Goal: Transaction & Acquisition: Purchase product/service

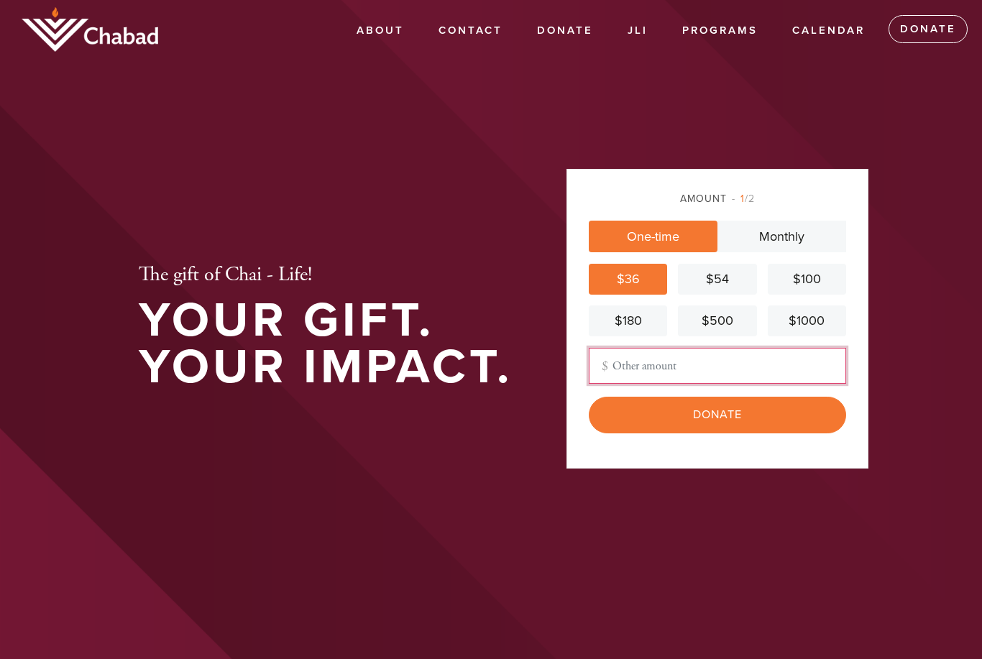
click at [710, 383] on input "Other Amount" at bounding box center [717, 366] width 257 height 36
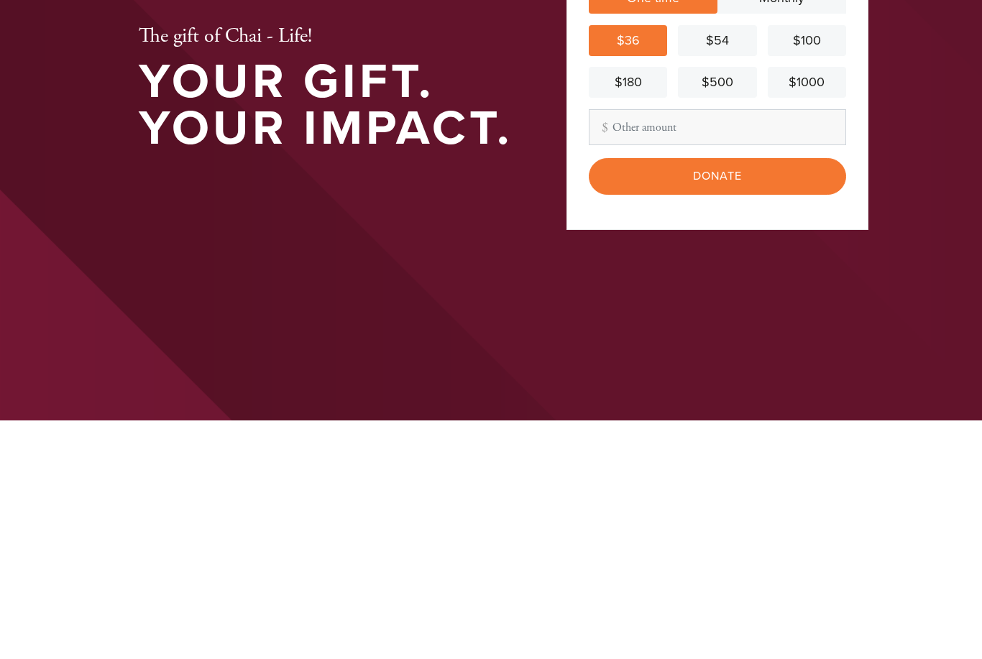
click at [791, 397] on input "Donate" at bounding box center [717, 415] width 257 height 36
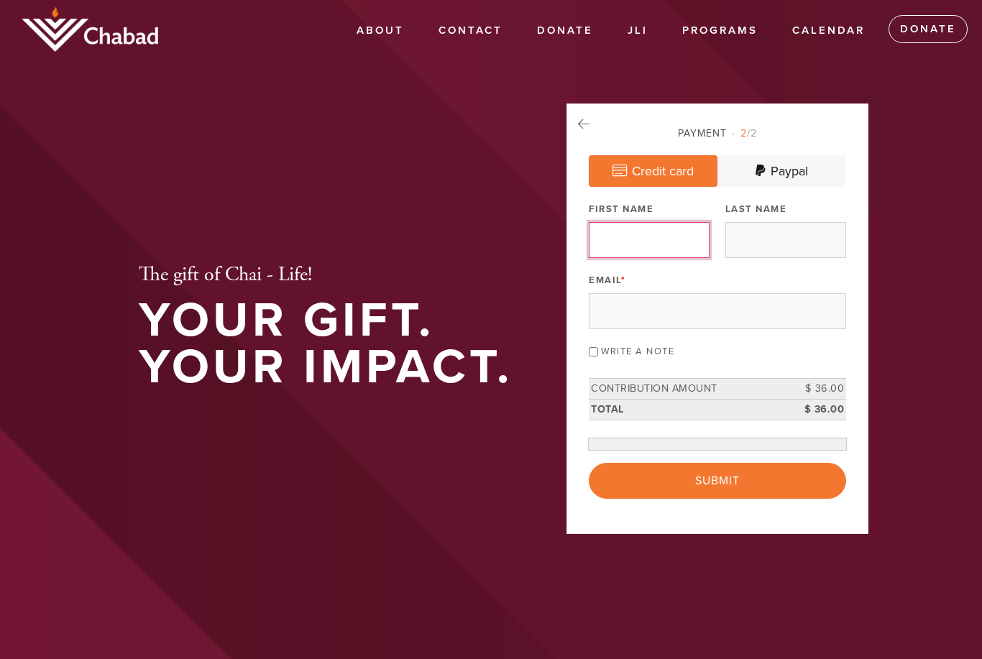
click at [691, 258] on input "First Name" at bounding box center [649, 240] width 121 height 36
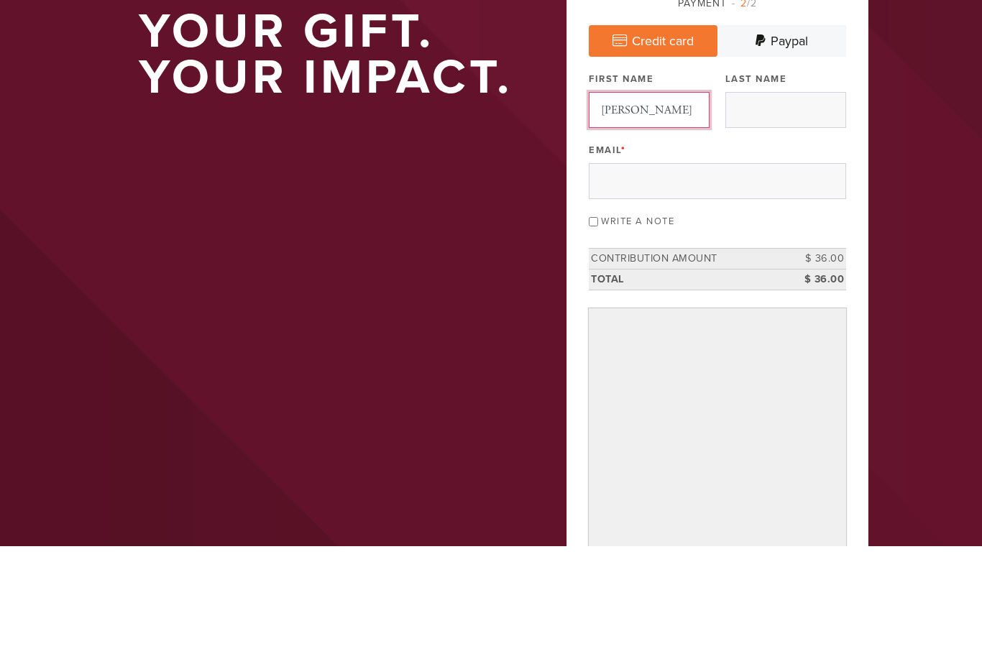
type input "[PERSON_NAME]"
click at [773, 205] on input "Last Name" at bounding box center [785, 223] width 121 height 36
type input "Family"
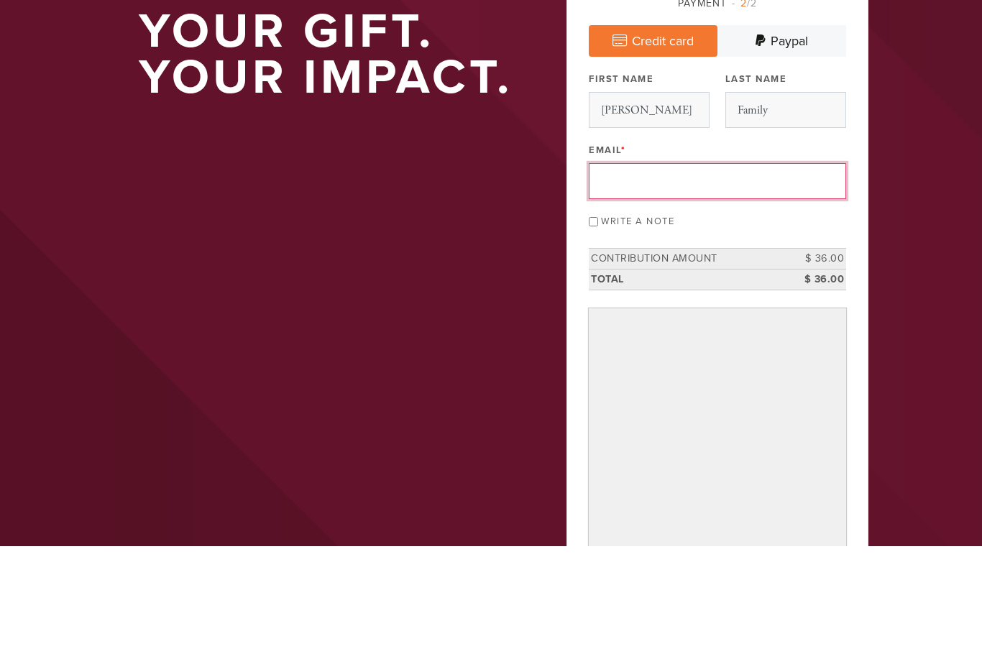
click at [709, 276] on input "Email *" at bounding box center [717, 294] width 257 height 36
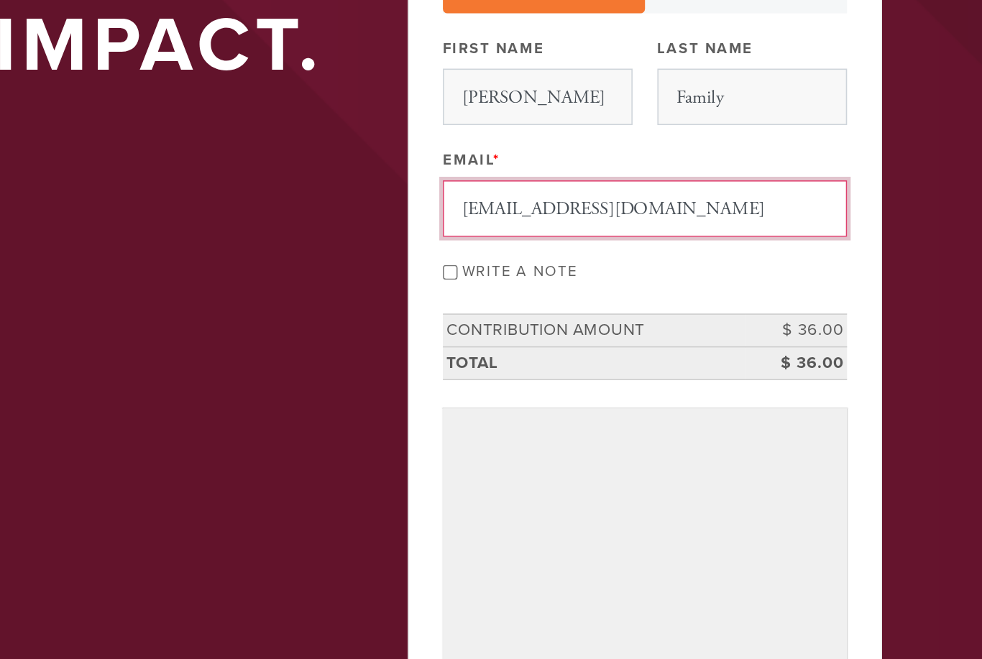
type input "[EMAIL_ADDRESS][DOMAIN_NAME]"
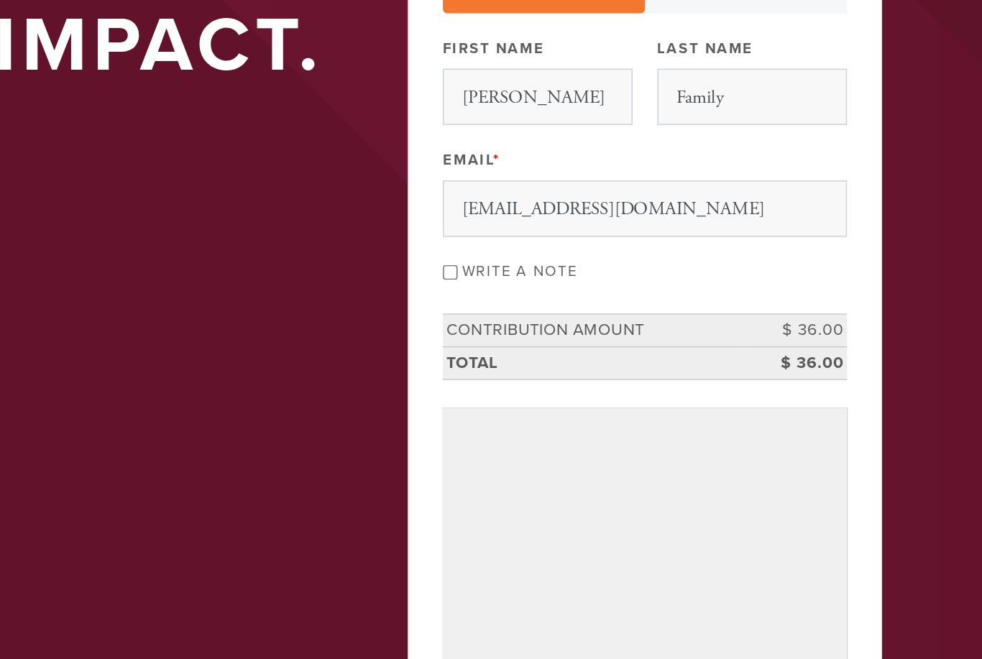
click at [601, 329] on label "Write a note" at bounding box center [637, 335] width 73 height 12
click at [589, 330] on input "Write a note" at bounding box center [593, 334] width 9 height 9
checkbox input "true"
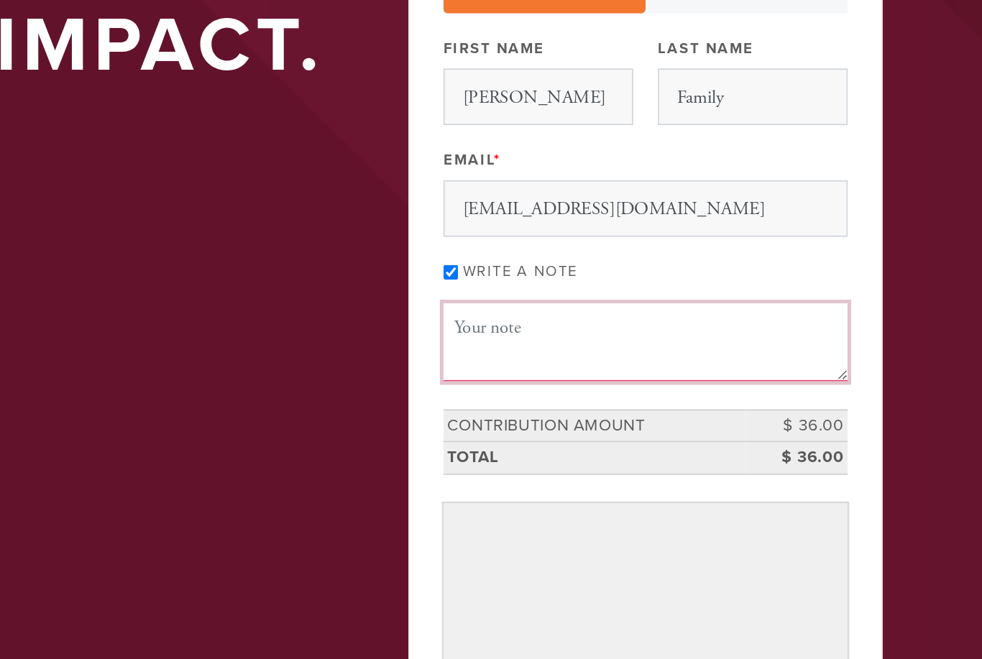
click at [589, 354] on textarea "Message or dedication" at bounding box center [717, 378] width 257 height 49
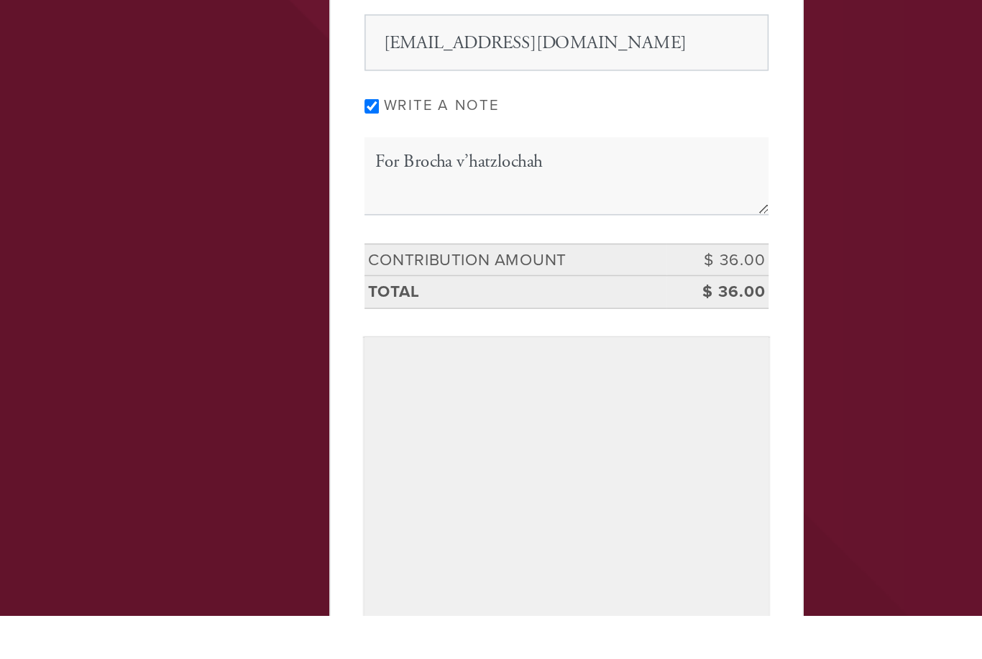
scroll to position [57, 0]
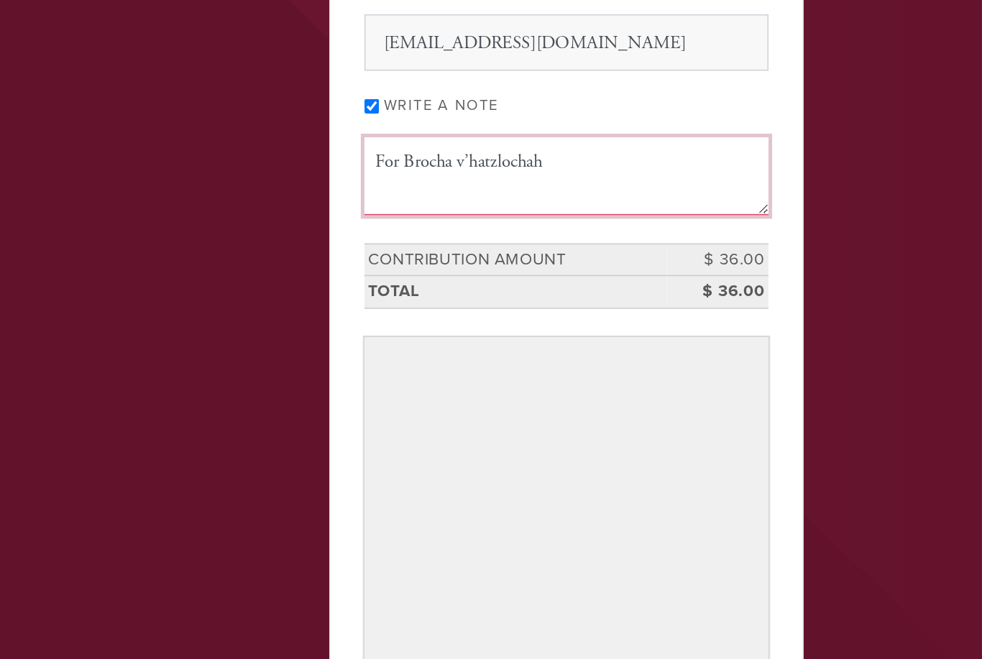
click at [589, 298] on textarea "For Brocha v’hatzlochah" at bounding box center [717, 322] width 257 height 49
type textarea "For Brocha v’hatzlochah"
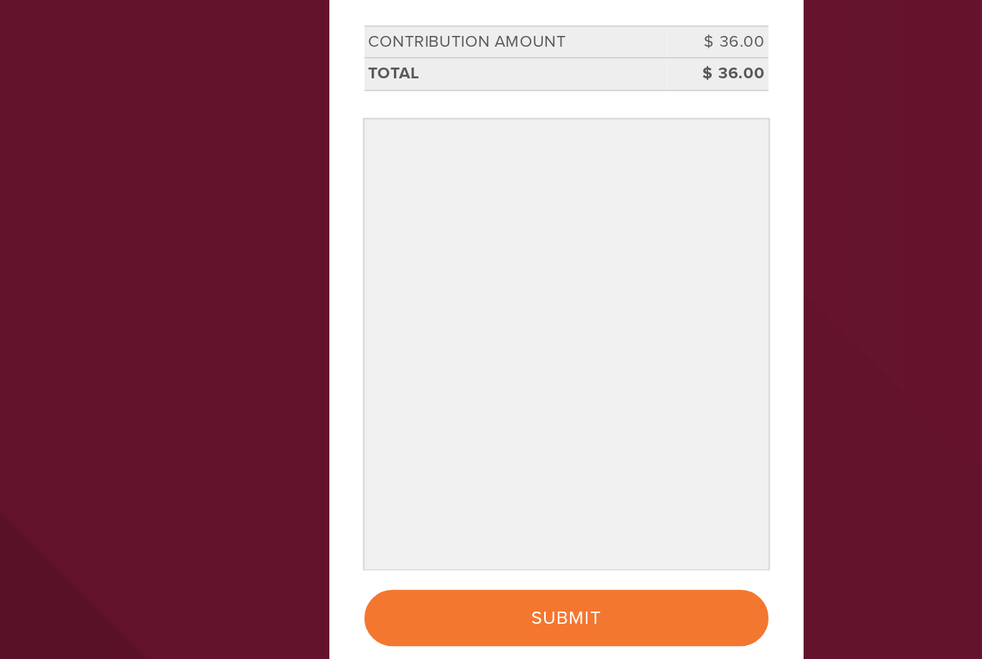
scroll to position [195, 0]
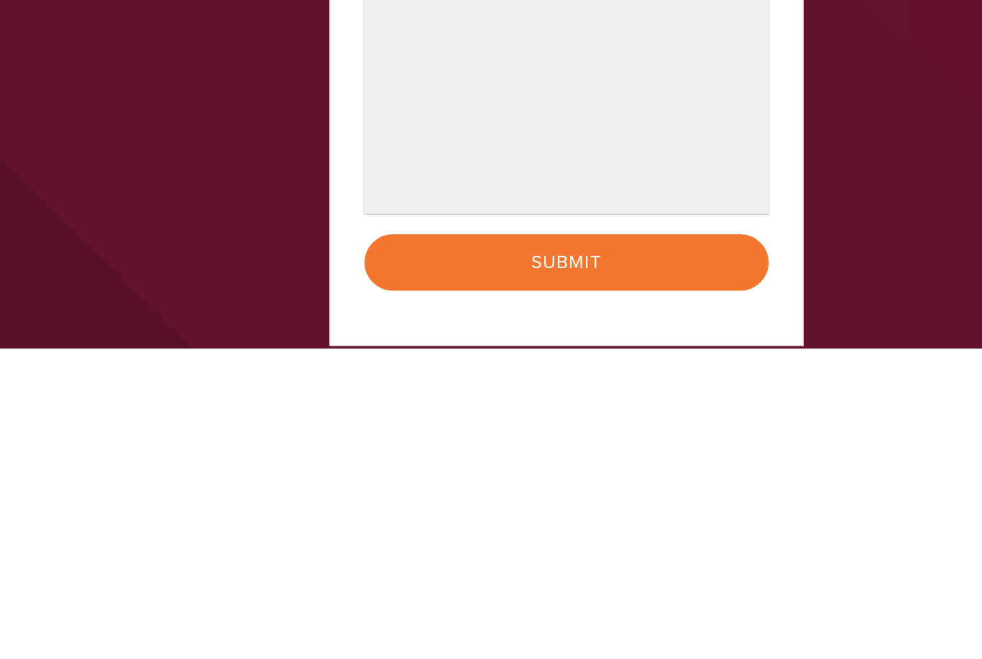
click at [589, 587] on input "Submit" at bounding box center [717, 605] width 257 height 36
